Goal: Transaction & Acquisition: Subscribe to service/newsletter

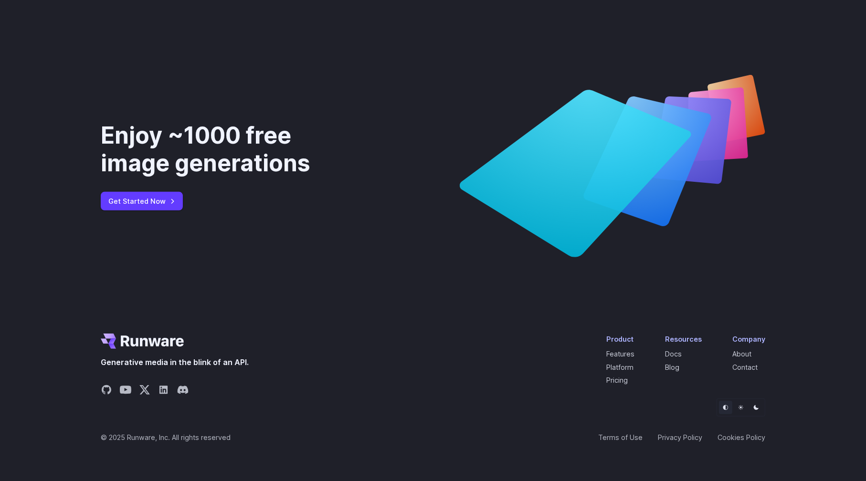
scroll to position [3614, 0]
click at [137, 192] on link "Get Started Now" at bounding box center [142, 201] width 82 height 19
